Goal: Information Seeking & Learning: Find specific page/section

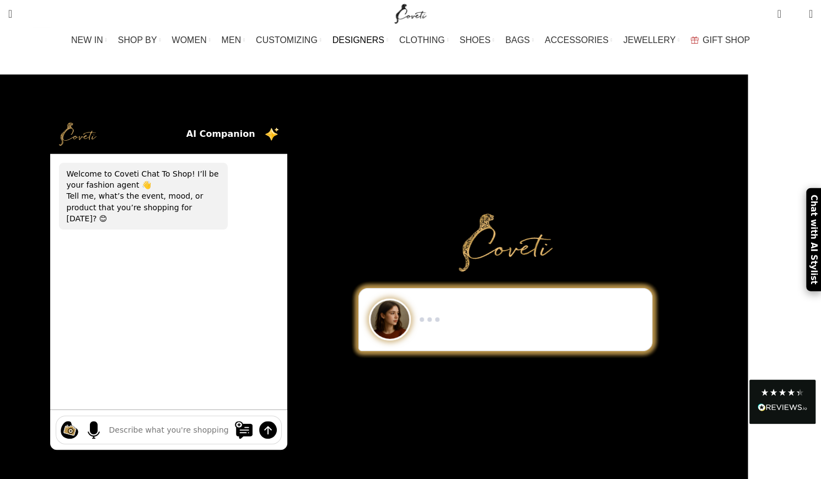
click at [388, 39] on link "DESIGNERS" at bounding box center [360, 40] width 56 height 22
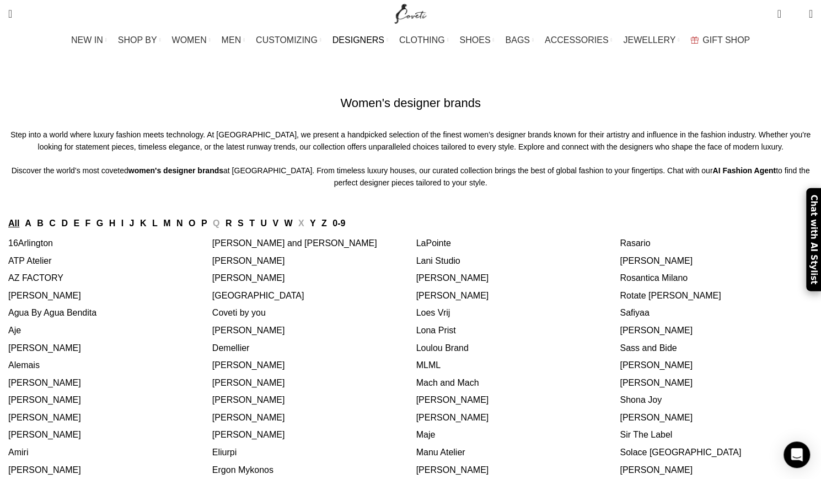
click at [327, 228] on link "Z" at bounding box center [324, 222] width 6 height 9
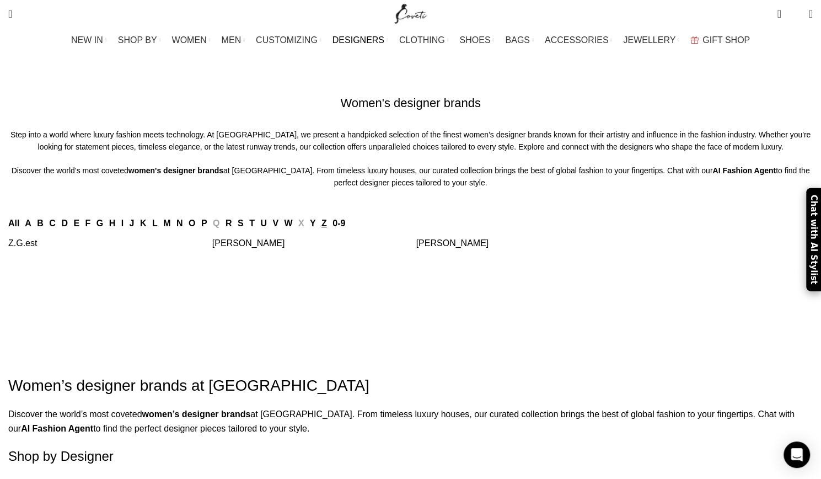
click at [267, 248] on link "[PERSON_NAME]" at bounding box center [248, 242] width 73 height 9
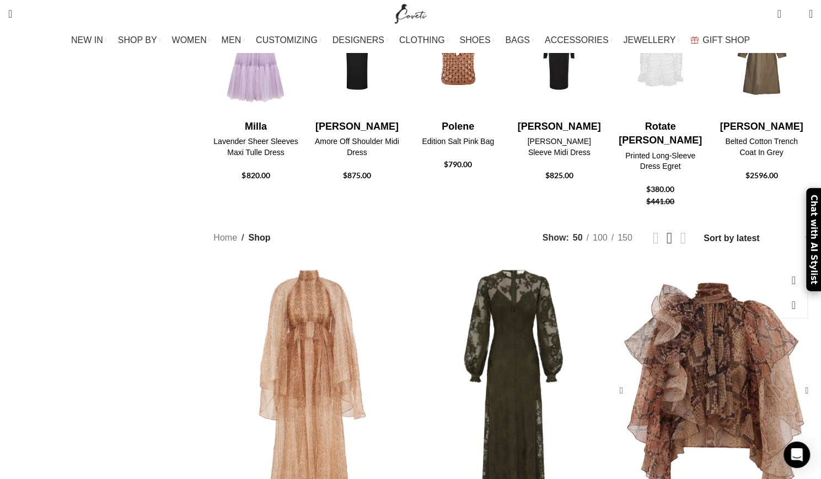
scroll to position [331, 0]
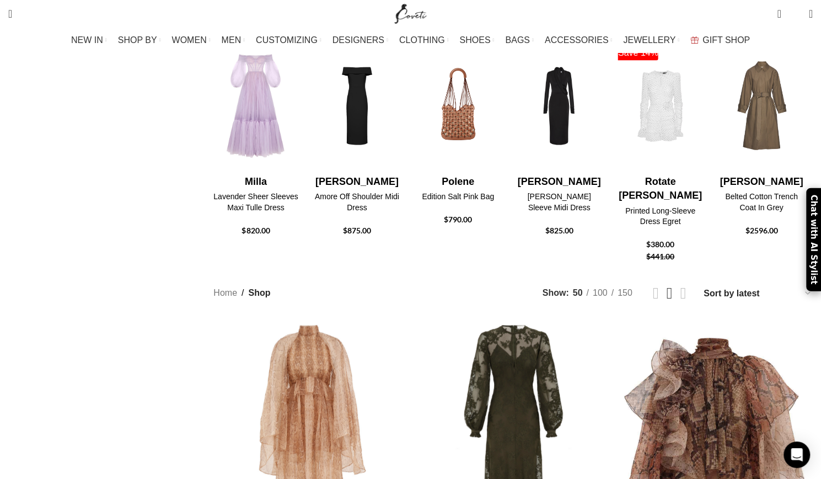
click at [702, 285] on select "Sort by popularity Sort by average rating Sort by latest Sort by price: low to …" at bounding box center [757, 293] width 110 height 16
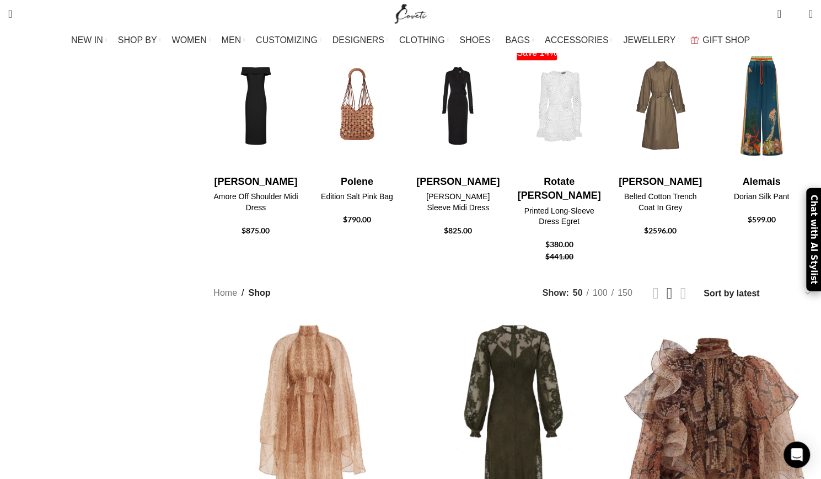
click at [702, 285] on select "Sort by popularity Sort by average rating Sort by latest Sort by price: low to …" at bounding box center [757, 293] width 110 height 16
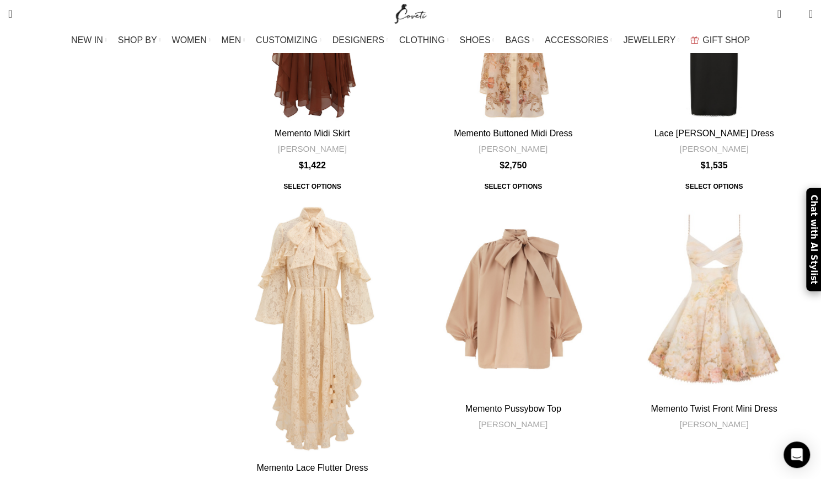
scroll to position [2536, 0]
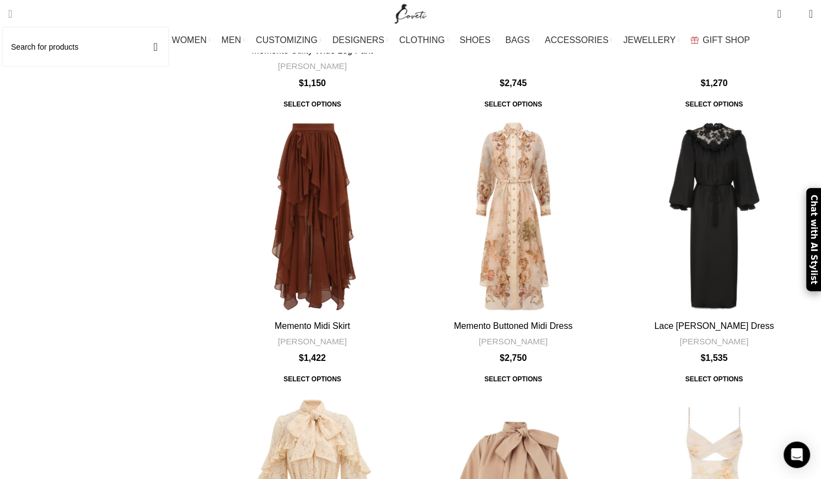
click at [12, 15] on span "Search" at bounding box center [10, 13] width 4 height 11
click at [42, 40] on input "Search" at bounding box center [85, 47] width 165 height 39
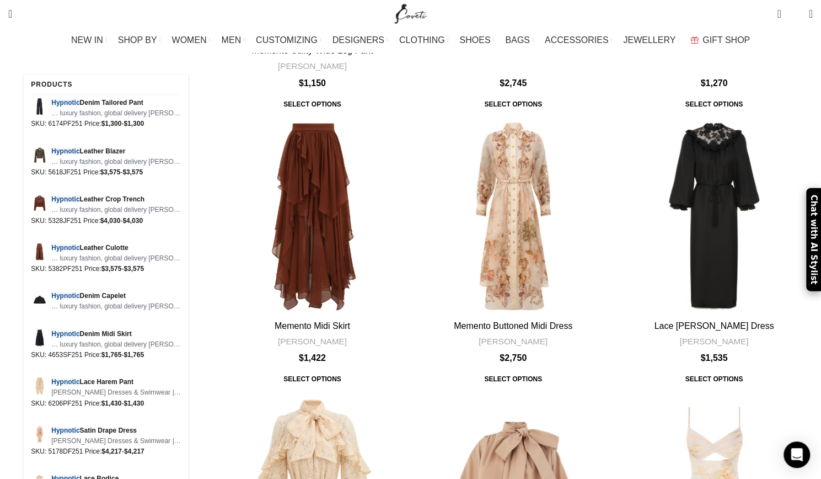
type input "hypnotic"
click at [12, 12] on span "Search" at bounding box center [10, 13] width 4 height 11
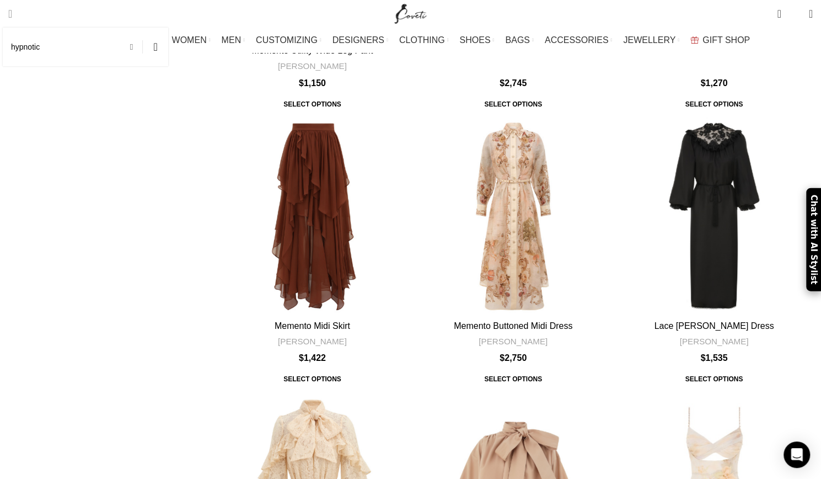
click at [143, 50] on span at bounding box center [134, 46] width 17 height 13
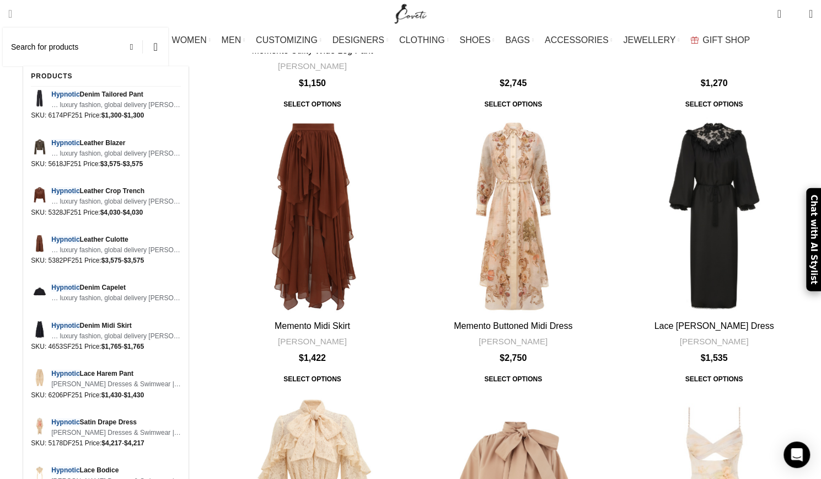
click at [84, 48] on input "Search" at bounding box center [85, 47] width 165 height 39
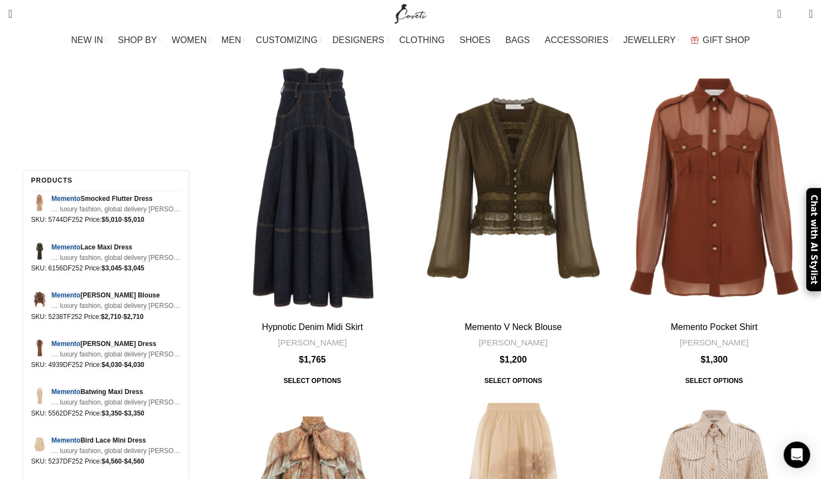
scroll to position [3308, 0]
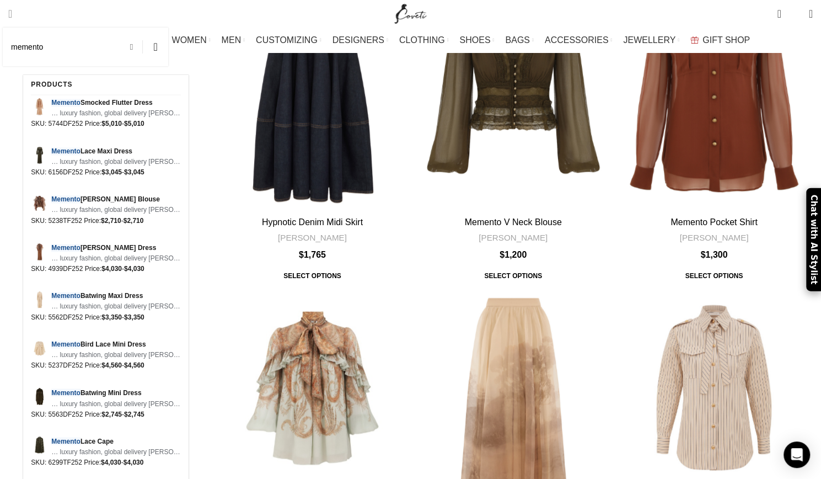
type input "memento"
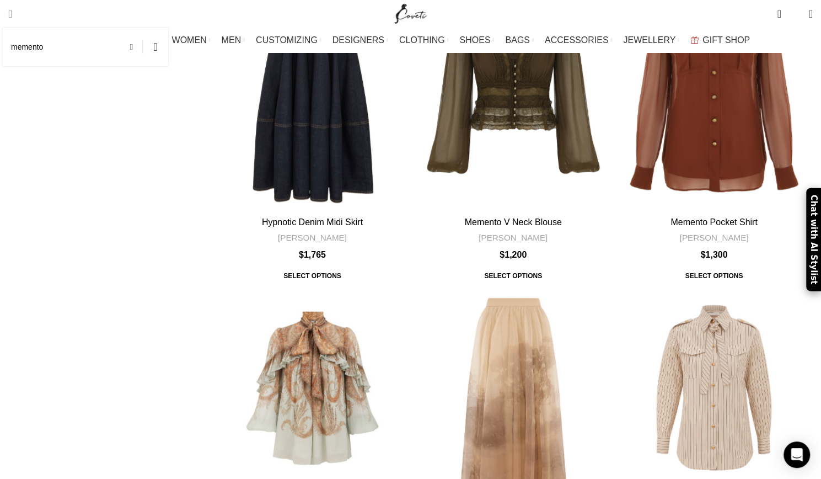
click at [143, 46] on span at bounding box center [134, 46] width 17 height 13
click at [130, 44] on input "Search" at bounding box center [85, 47] width 165 height 39
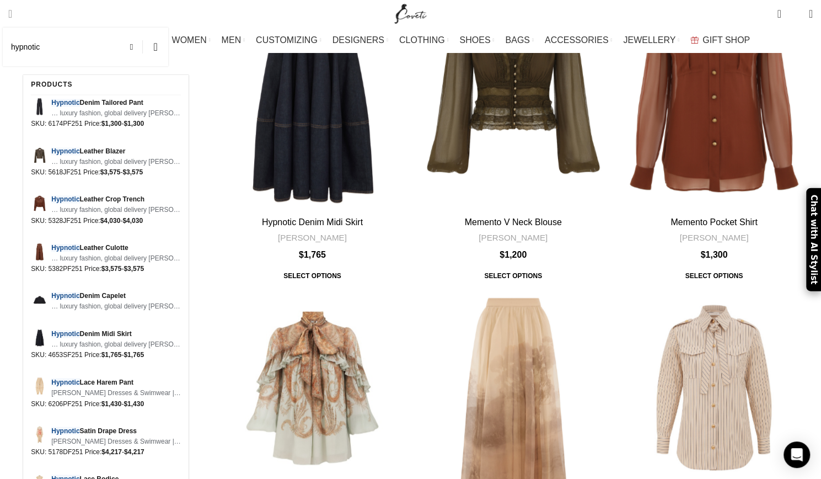
click at [73, 51] on input "hypnotic" at bounding box center [85, 47] width 165 height 39
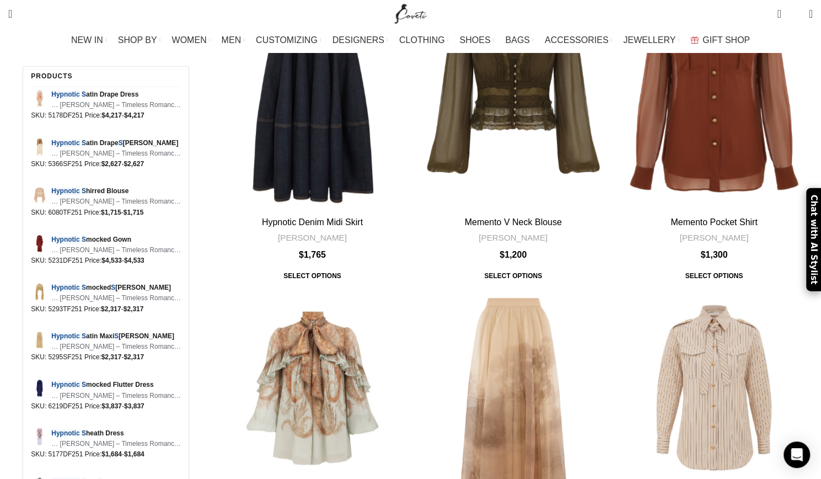
type input "hypnotic s"
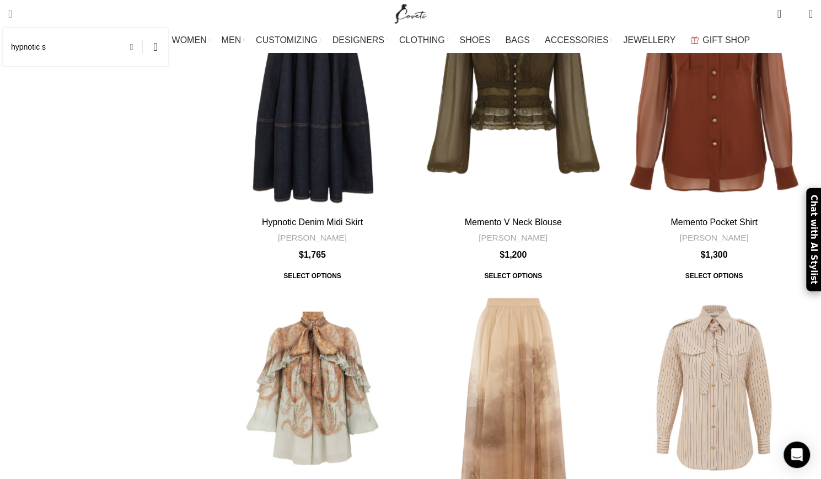
click at [143, 46] on span at bounding box center [134, 46] width 17 height 13
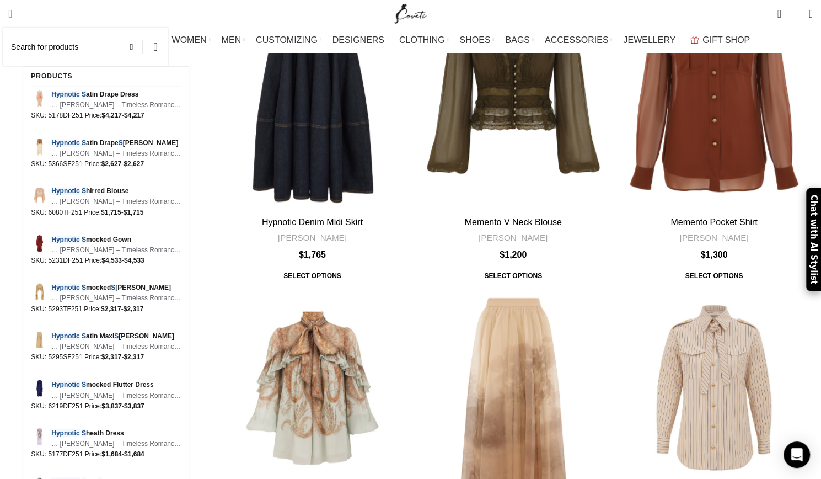
click at [128, 51] on input "Search" at bounding box center [85, 47] width 165 height 39
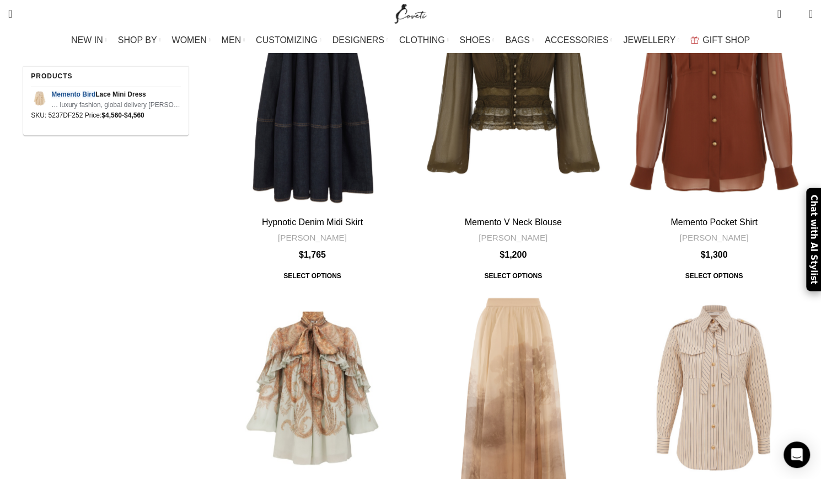
type input "memento bird"
click at [104, 89] on div "Products" at bounding box center [106, 84] width 150 height 20
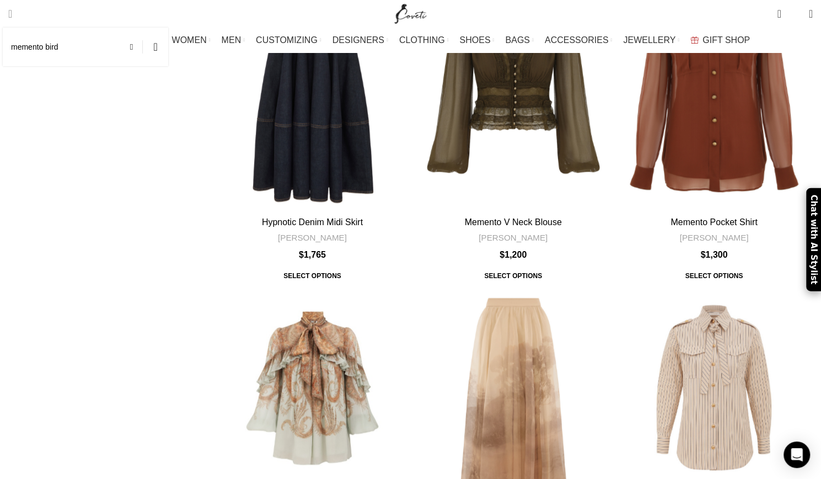
click at [12, 16] on span "Search" at bounding box center [10, 13] width 4 height 11
click at [143, 45] on span at bounding box center [134, 46] width 17 height 13
click at [125, 50] on input "Search" at bounding box center [85, 47] width 165 height 39
click at [170, 93] on div "No results matched your query "hypnotic hand crochet"" at bounding box center [105, 92] width 165 height 37
click at [12, 11] on span "Search" at bounding box center [10, 13] width 4 height 11
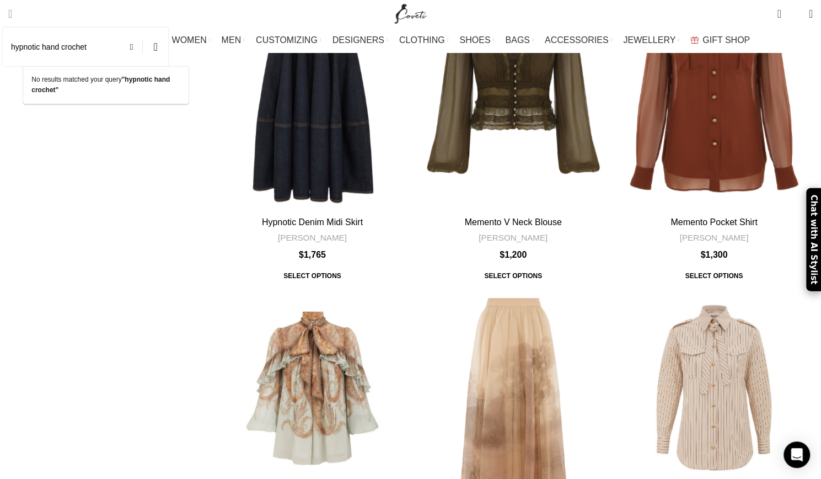
drag, startPoint x: 109, startPoint y: 49, endPoint x: 61, endPoint y: 55, distance: 48.9
click at [61, 55] on input "hypnotic hand crochet" at bounding box center [85, 47] width 165 height 39
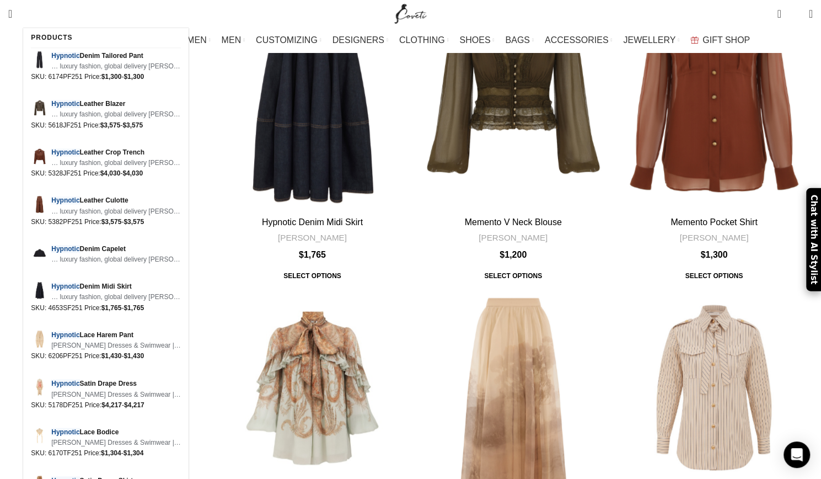
scroll to position [3142, 0]
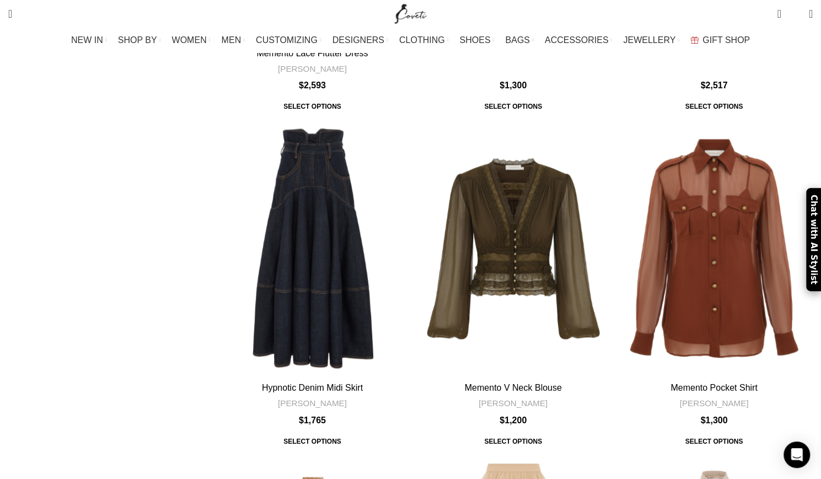
click at [110, 285] on aside "Close Product categories Men Men Accessories Cases Men Belts Men Exotic Leather…" at bounding box center [102, 296] width 189 height 6558
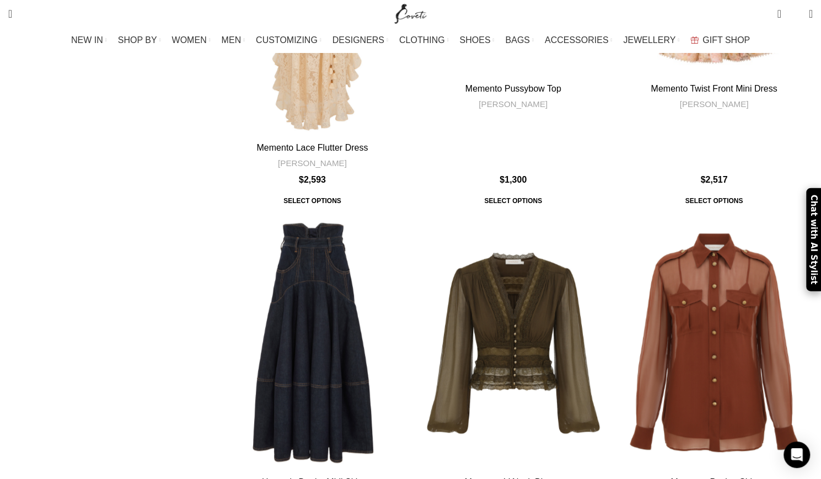
scroll to position [3032, 0]
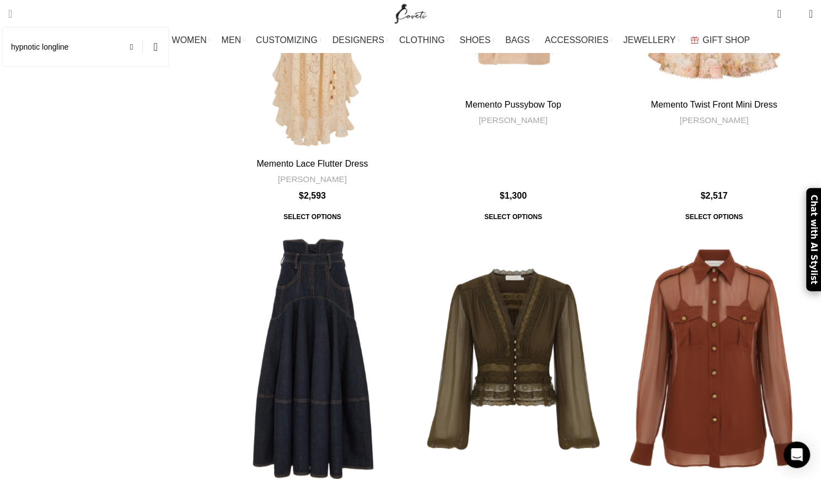
click at [95, 49] on input "hypnotic longline" at bounding box center [85, 47] width 165 height 39
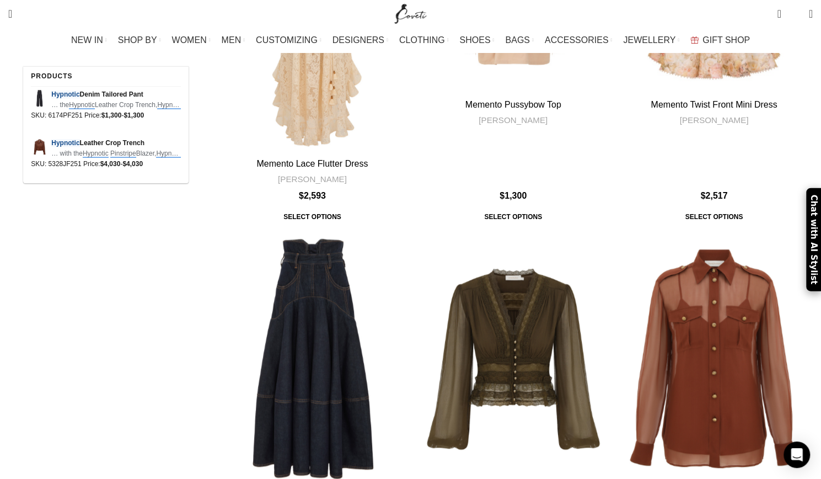
type input "hypnotic pinstripe"
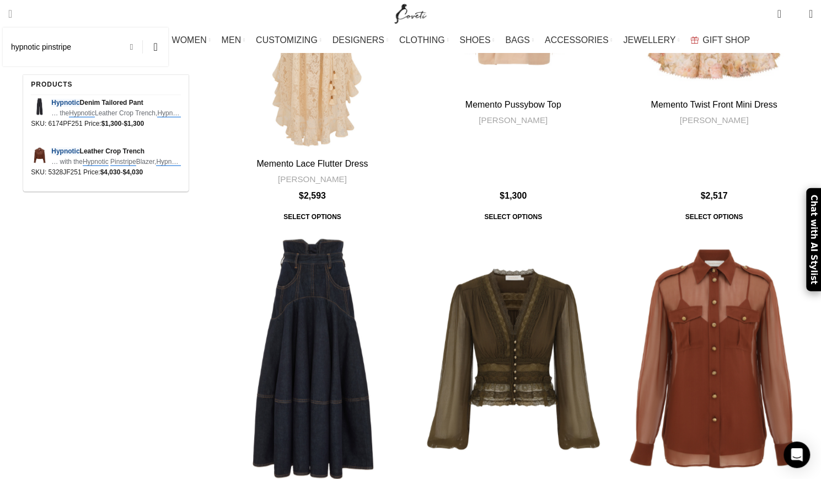
click at [143, 46] on span at bounding box center [134, 46] width 17 height 13
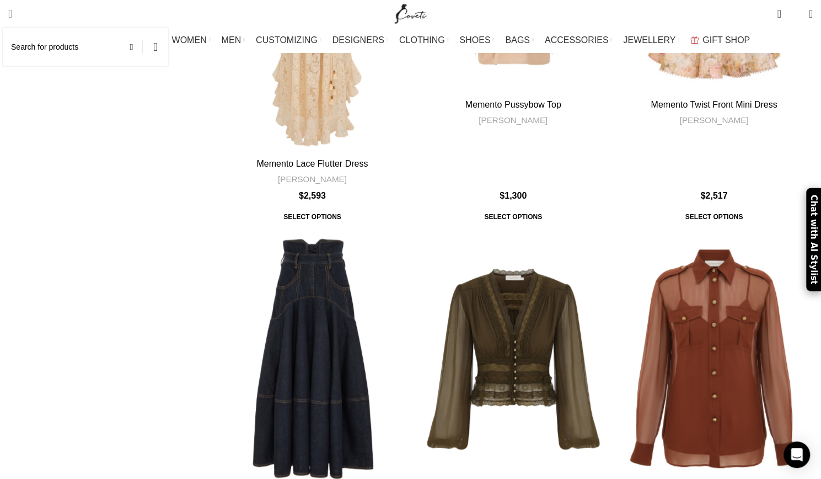
click at [127, 52] on input "Search" at bounding box center [85, 47] width 165 height 39
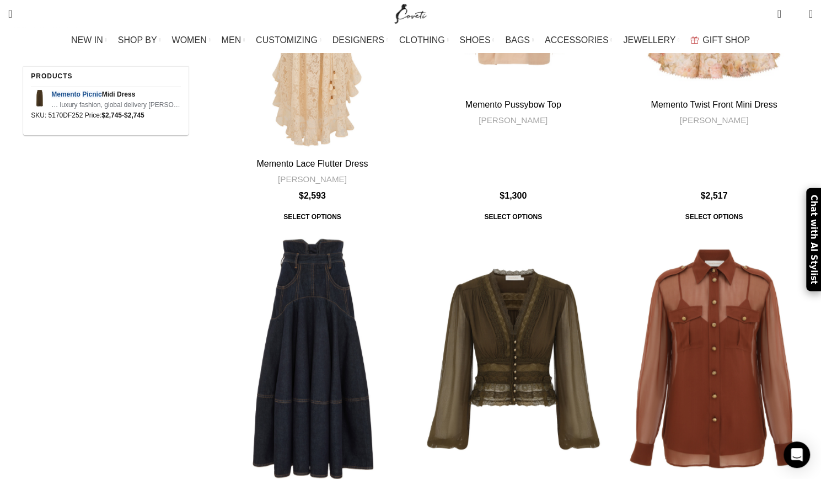
type input "memento picnic"
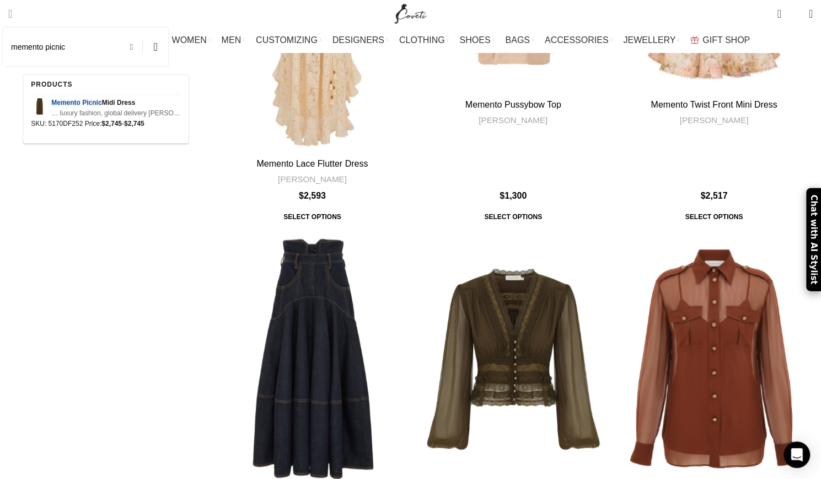
click at [143, 46] on span at bounding box center [134, 46] width 17 height 13
click at [119, 48] on input "Search" at bounding box center [85, 47] width 165 height 39
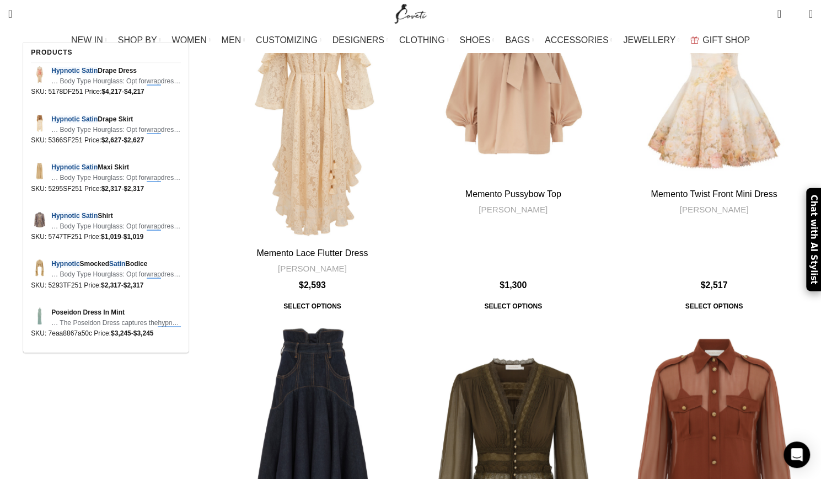
scroll to position [2867, 0]
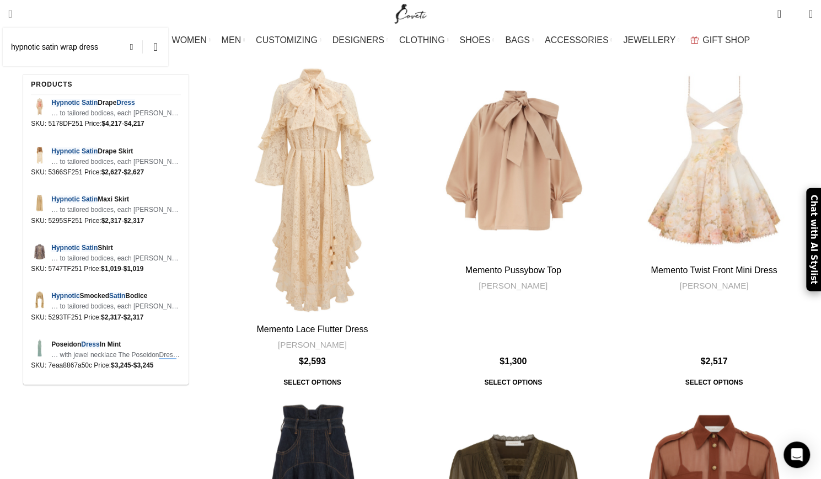
drag, startPoint x: 96, startPoint y: 47, endPoint x: 63, endPoint y: 52, distance: 33.0
click at [63, 52] on input "hypnotic satin wrap dress" at bounding box center [85, 47] width 165 height 39
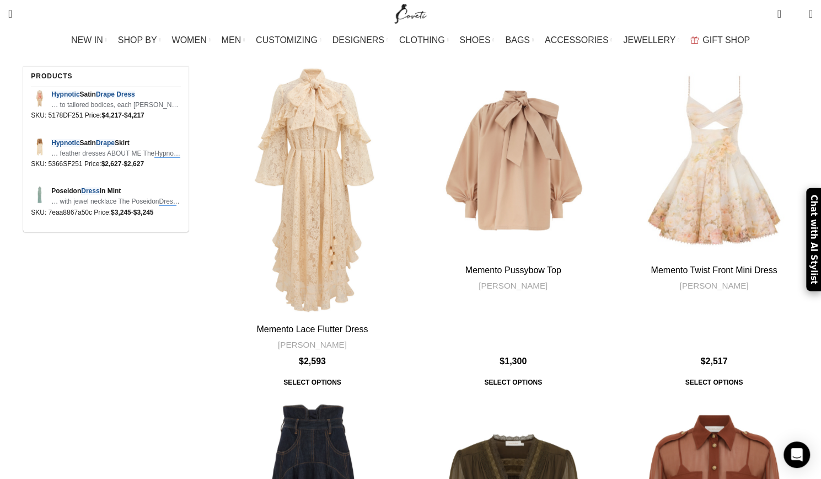
type input "hypnotic drape dress"
